Goal: Task Accomplishment & Management: Use online tool/utility

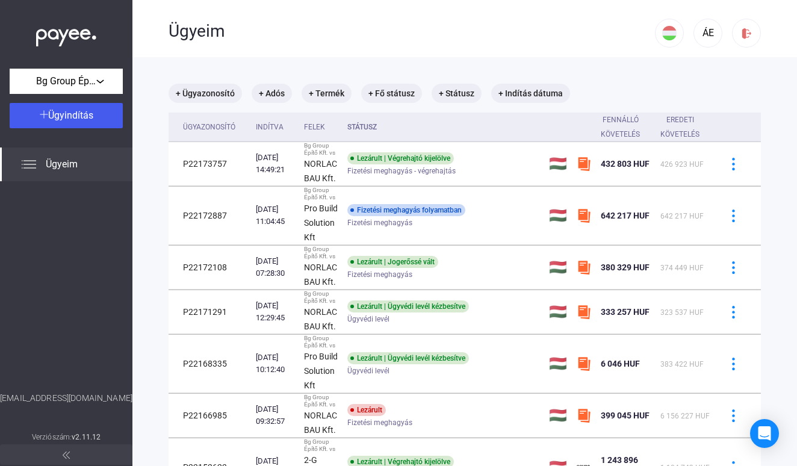
click at [54, 163] on span "Ügyeim" at bounding box center [62, 164] width 32 height 14
click at [267, 93] on mat-chip "+ Adós" at bounding box center [272, 93] width 40 height 19
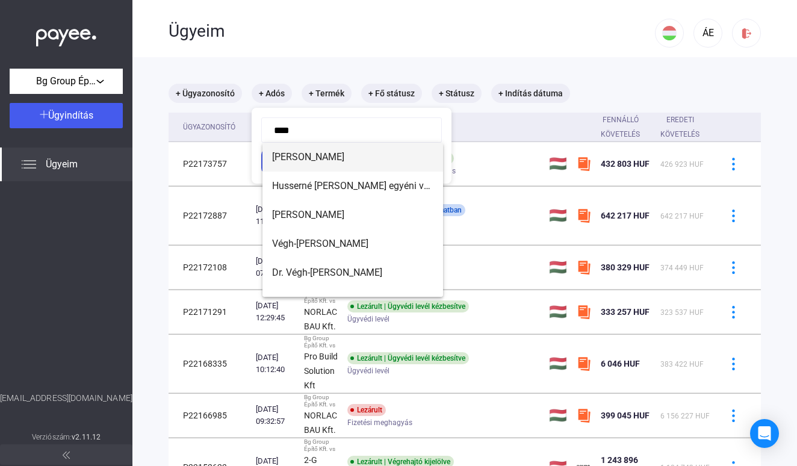
drag, startPoint x: 267, startPoint y: 93, endPoint x: 370, endPoint y: 160, distance: 123.1
click at [370, 160] on span "[PERSON_NAME]" at bounding box center [352, 157] width 161 height 14
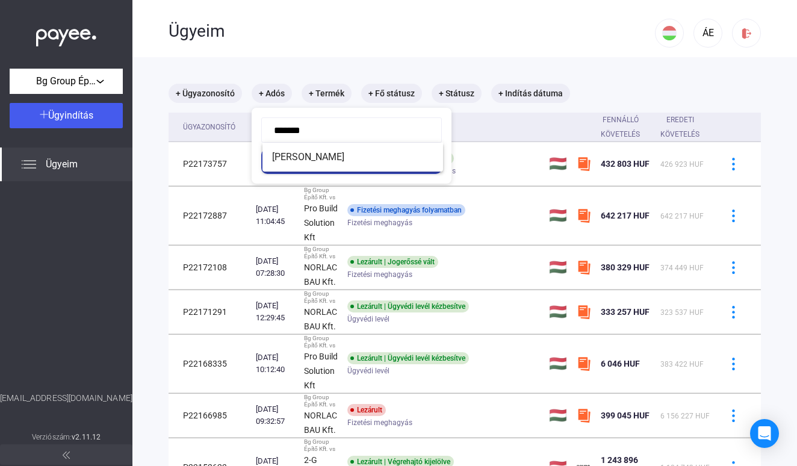
type input "******"
click at [352, 161] on button "Szűrés" at bounding box center [351, 161] width 181 height 25
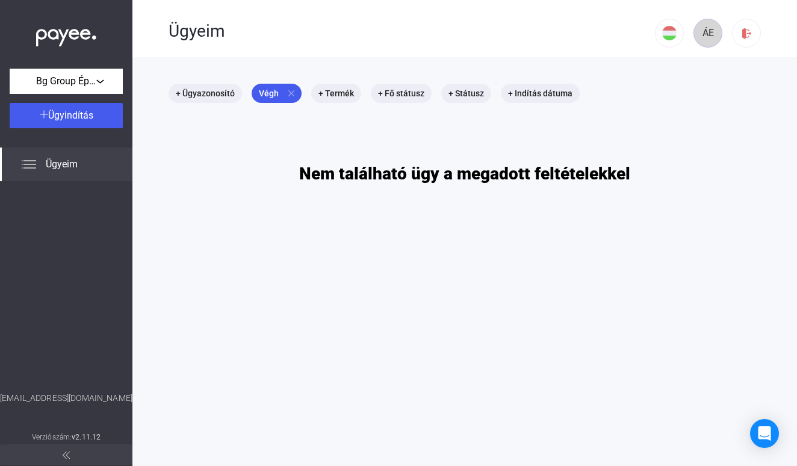
click at [712, 33] on div "ÁE" at bounding box center [708, 33] width 20 height 14
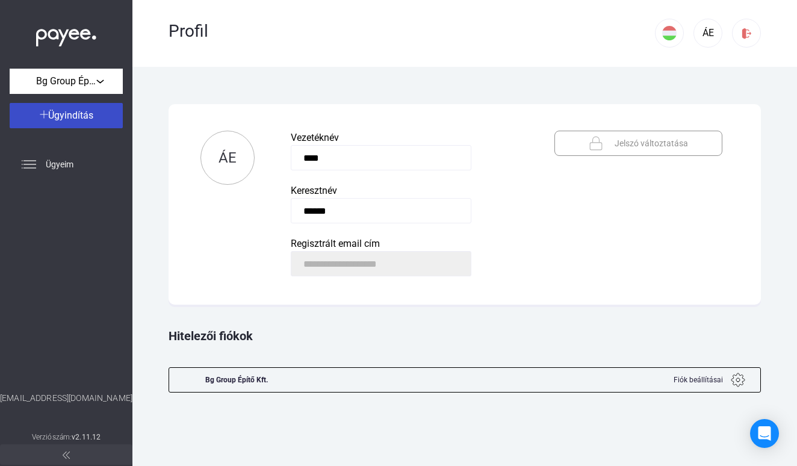
click at [39, 121] on div "Ügyindítás" at bounding box center [66, 115] width 106 height 14
